Goal: Contribute content

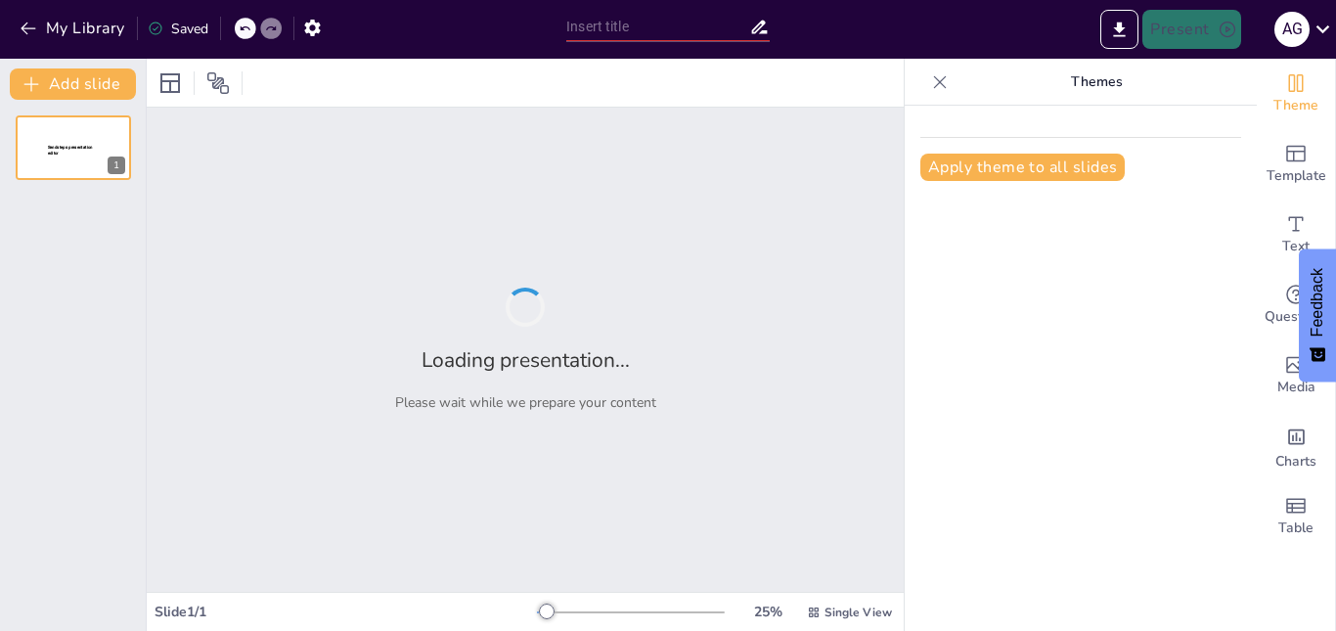
type input "Imported Palets Aceptables y No Aceptables.pptx"
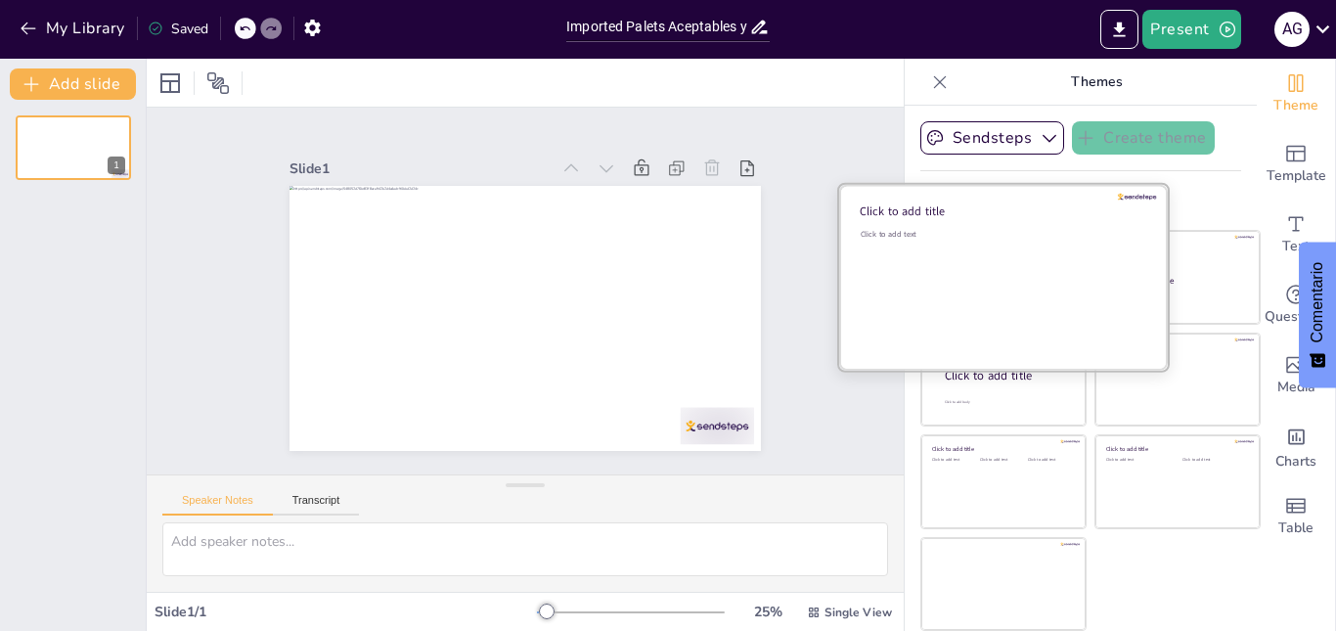
click at [966, 265] on div "Click to add text" at bounding box center [1001, 289] width 280 height 121
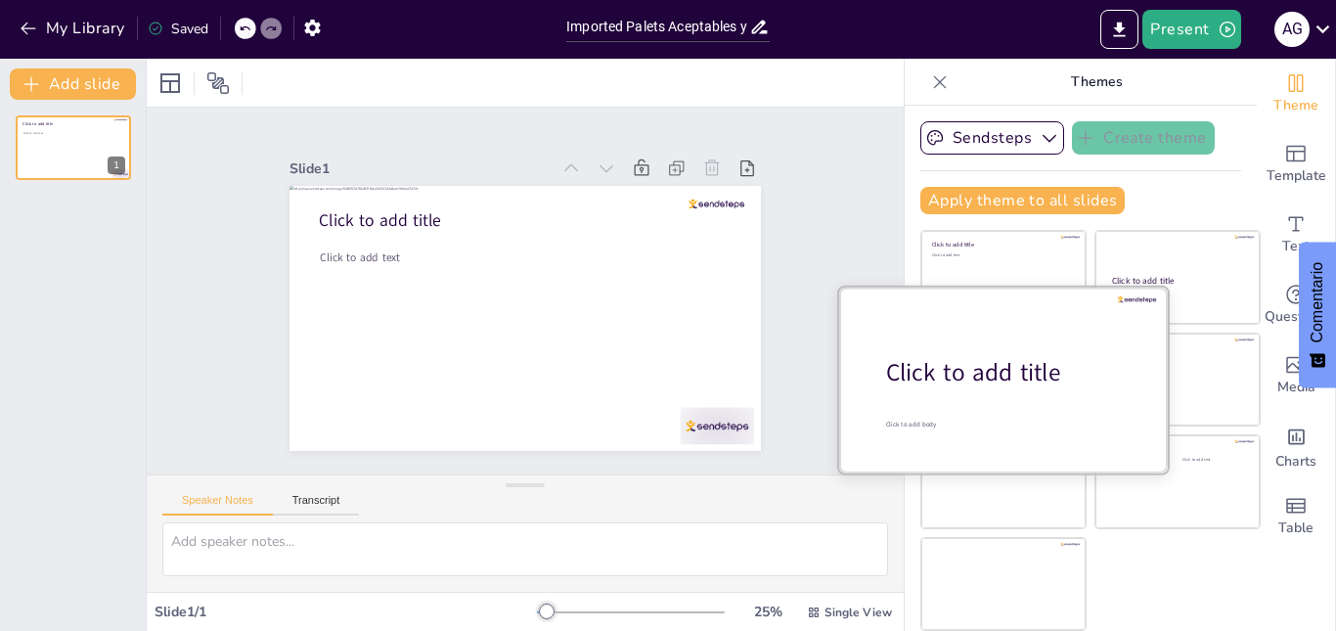
click at [936, 424] on div "Click to add body" at bounding box center [1009, 424] width 246 height 9
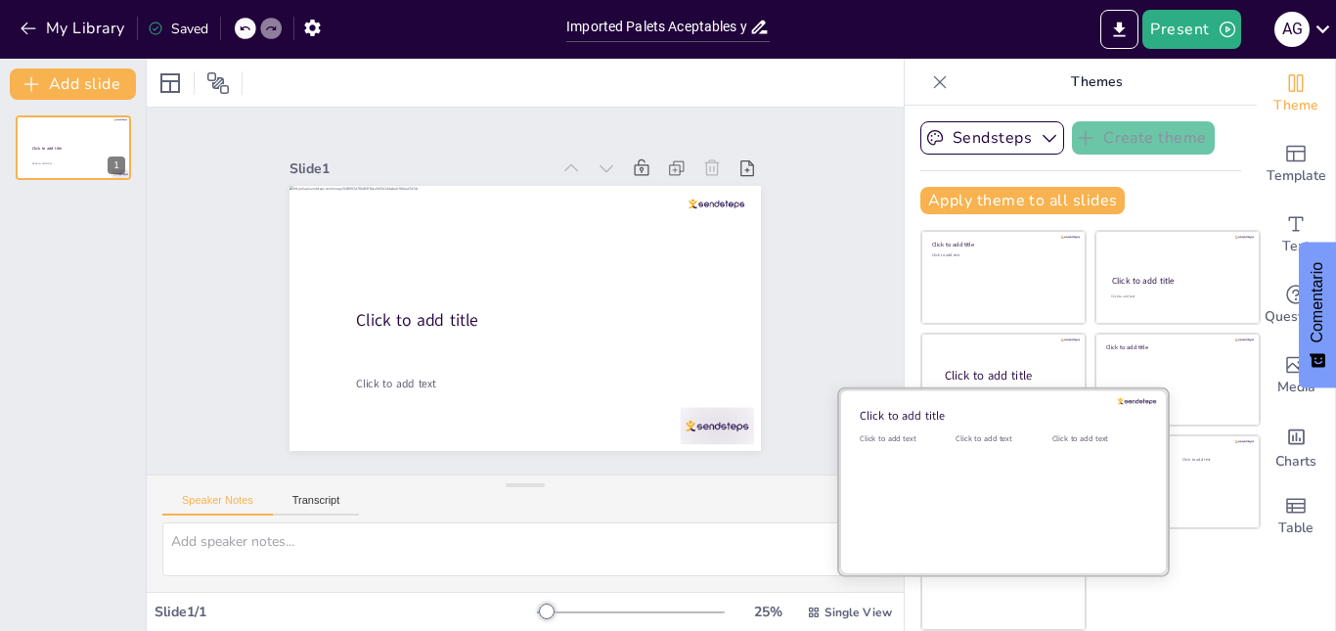
click at [956, 492] on div "Click to add text" at bounding box center [1000, 493] width 88 height 121
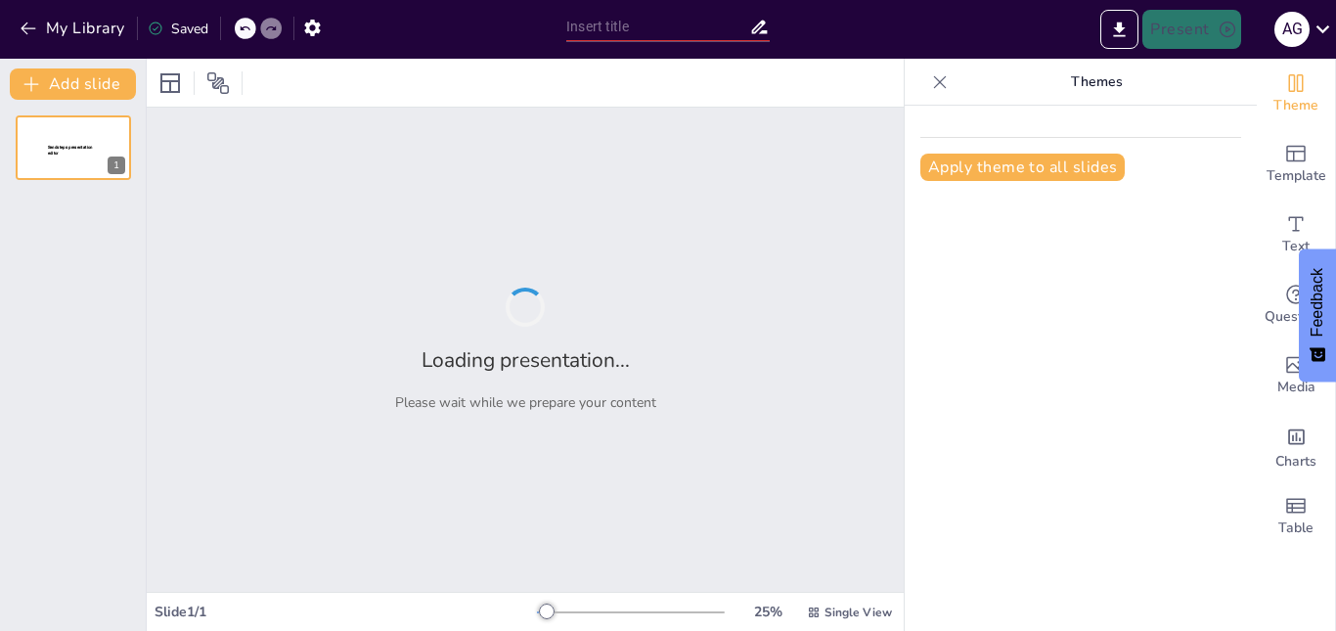
type input "Clasificación de Palets: Aceptables y No Aceptables"
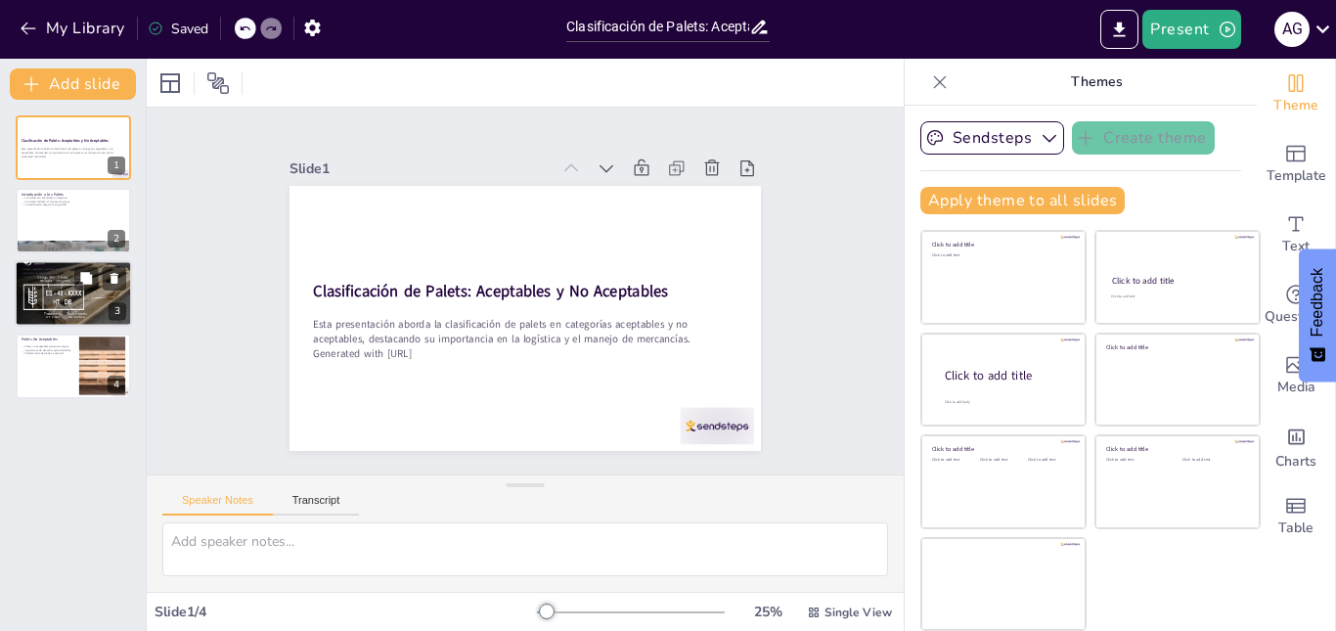
click at [55, 308] on div at bounding box center [73, 293] width 117 height 88
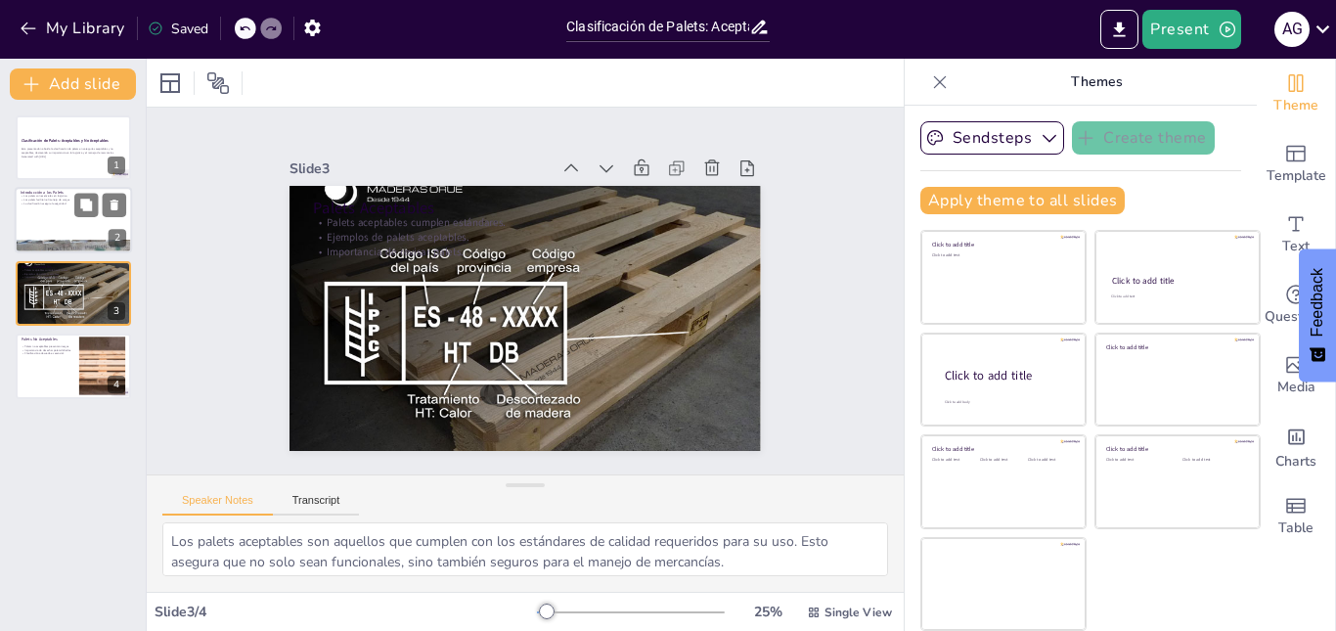
click at [79, 229] on div at bounding box center [73, 221] width 117 height 67
type textarea "Los palets son un componente crucial en la logística moderna, ya que permiten e…"
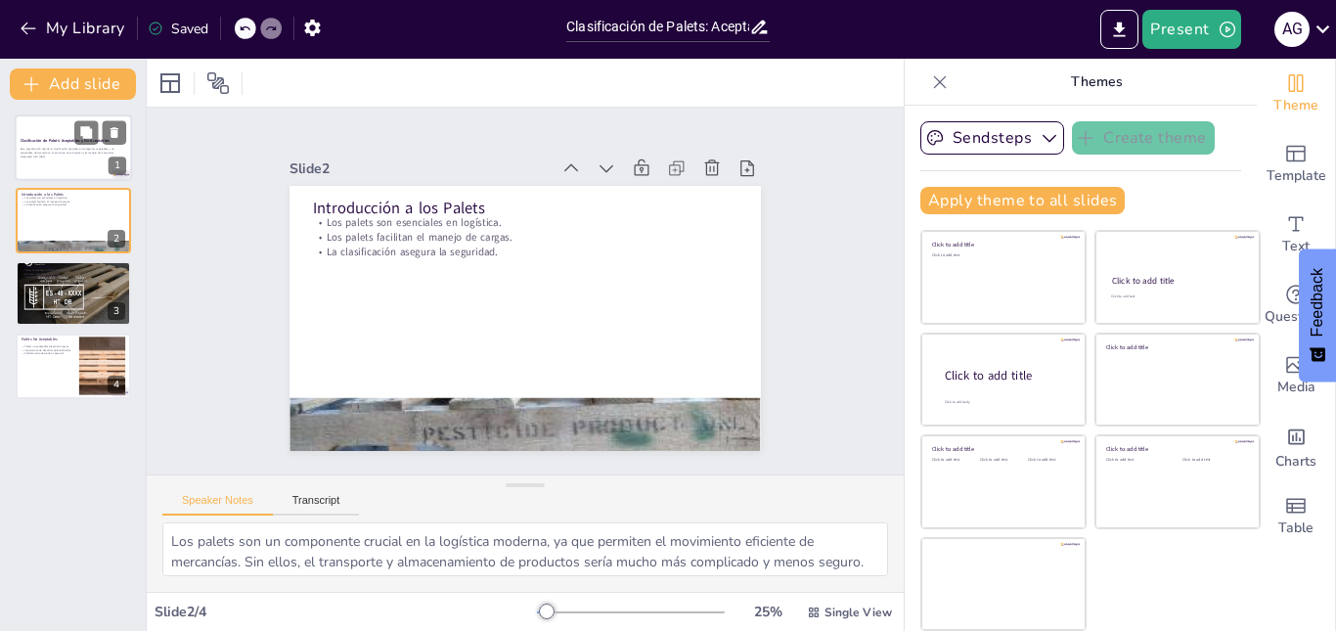
click at [67, 158] on div "Esta presentación aborda la clasificación de palets en categorías aceptables y …" at bounding box center [74, 153] width 106 height 14
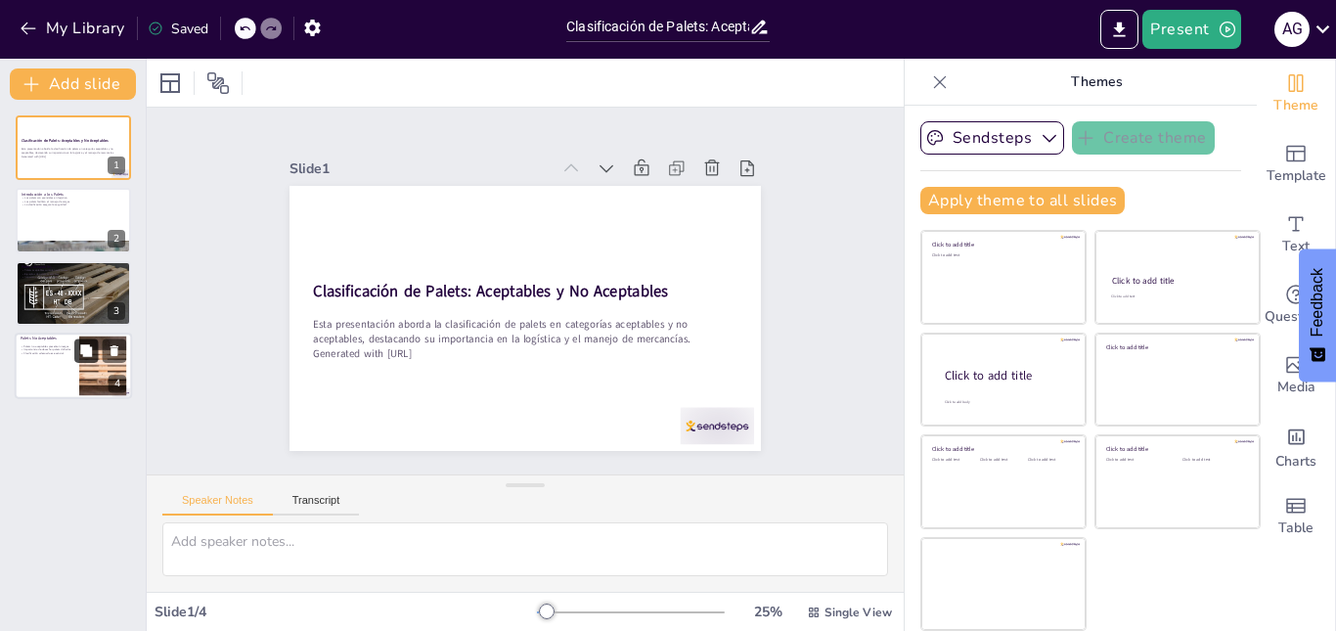
click at [90, 358] on button at bounding box center [85, 350] width 23 height 23
type textarea "Los palets no aceptables son aquellos que presentan daños visibles, lo que pued…"
